Goal: Information Seeking & Learning: Learn about a topic

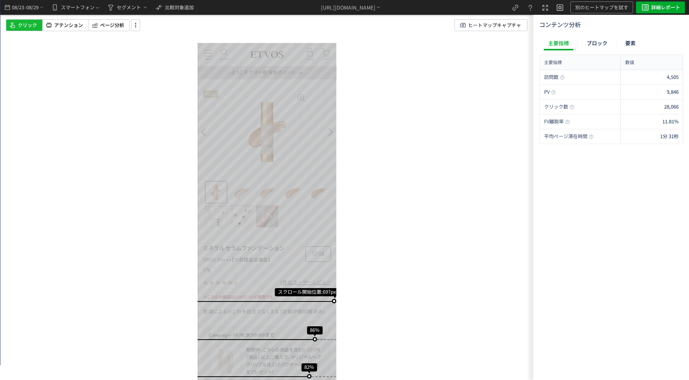
click at [97, 98] on div "スクロール開始位置:697px スクロール到達率 86% スクロール到達率 82% スクロール到達率 80% スクロール到達率 79% スクロール到達率 78…" at bounding box center [266, 190] width 533 height 380
click at [129, 42] on div "スクロール開始位置:697px スクロール到達率 86% スクロール到達率 82% スクロール到達率 80% スクロール到達率 79% スクロール到達率 78…" at bounding box center [266, 190] width 533 height 380
click at [125, 28] on div "ページ分析" at bounding box center [109, 25] width 42 height 12
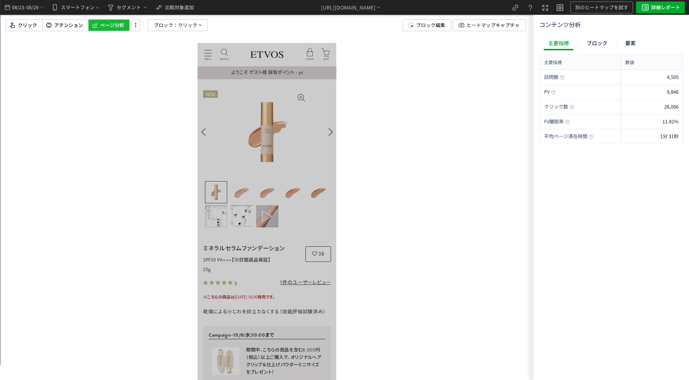
click at [65, 32] on div at bounding box center [266, 190] width 533 height 380
click at [70, 27] on span "アテンション" at bounding box center [68, 25] width 29 height 7
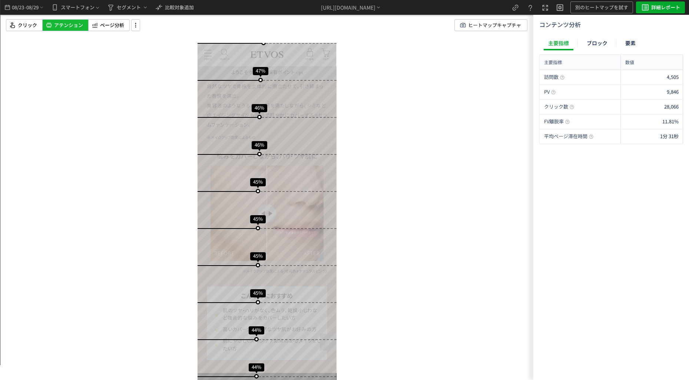
scroll to position [704, 0]
click at [24, 28] on span "クリック" at bounding box center [27, 25] width 19 height 7
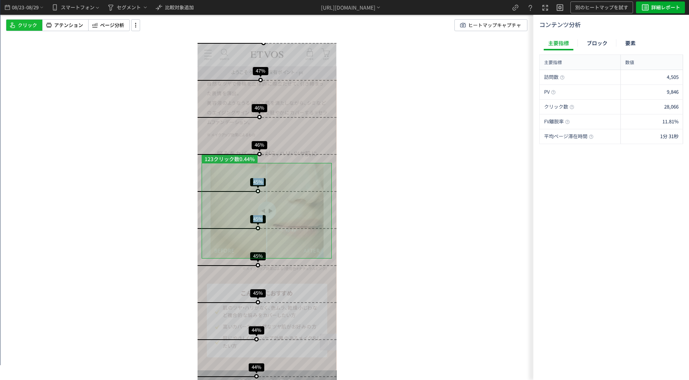
drag, startPoint x: 270, startPoint y: 211, endPoint x: 229, endPoint y: 208, distance: 40.5
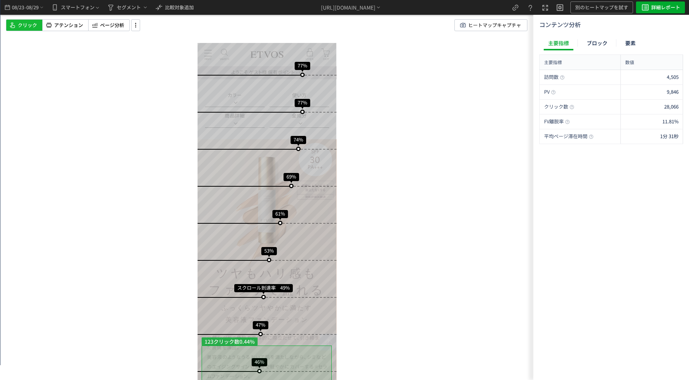
scroll to position [0, 0]
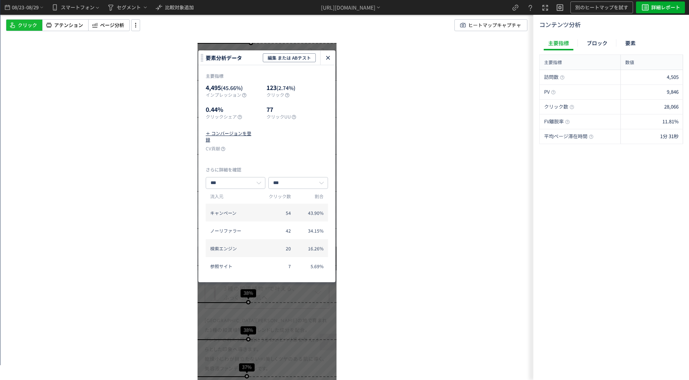
click at [331, 60] on icon "heatmap-click-data-modal" at bounding box center [328, 57] width 9 height 9
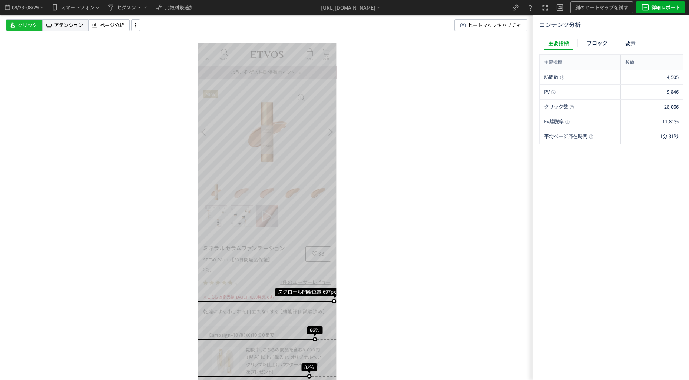
click at [60, 23] on span "アテンション" at bounding box center [68, 25] width 29 height 7
click at [63, 309] on div "スクロール開始位置:697px スクロール到達率 86% スクロール到達率 82% スクロール到達率 80% スクロール到達率 79% スクロール到達率 78…" at bounding box center [266, 190] width 533 height 380
click at [375, 257] on div "スクロール開始位置:697px スクロール到達率 86% スクロール到達率 82% スクロール到達率 80% スクロール到達率 79% スクロール到達率 78…" at bounding box center [266, 190] width 533 height 380
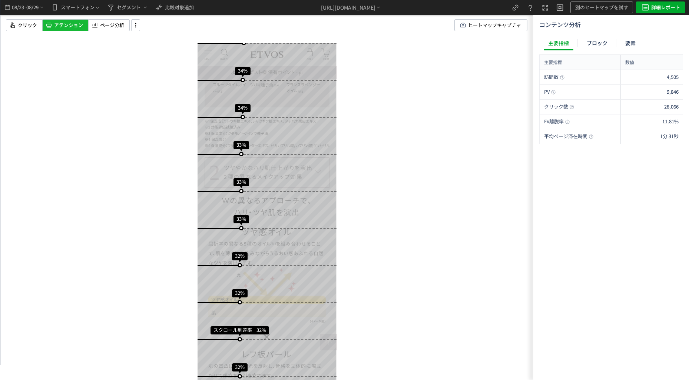
scroll to position [2212, 0]
